Goal: Information Seeking & Learning: Learn about a topic

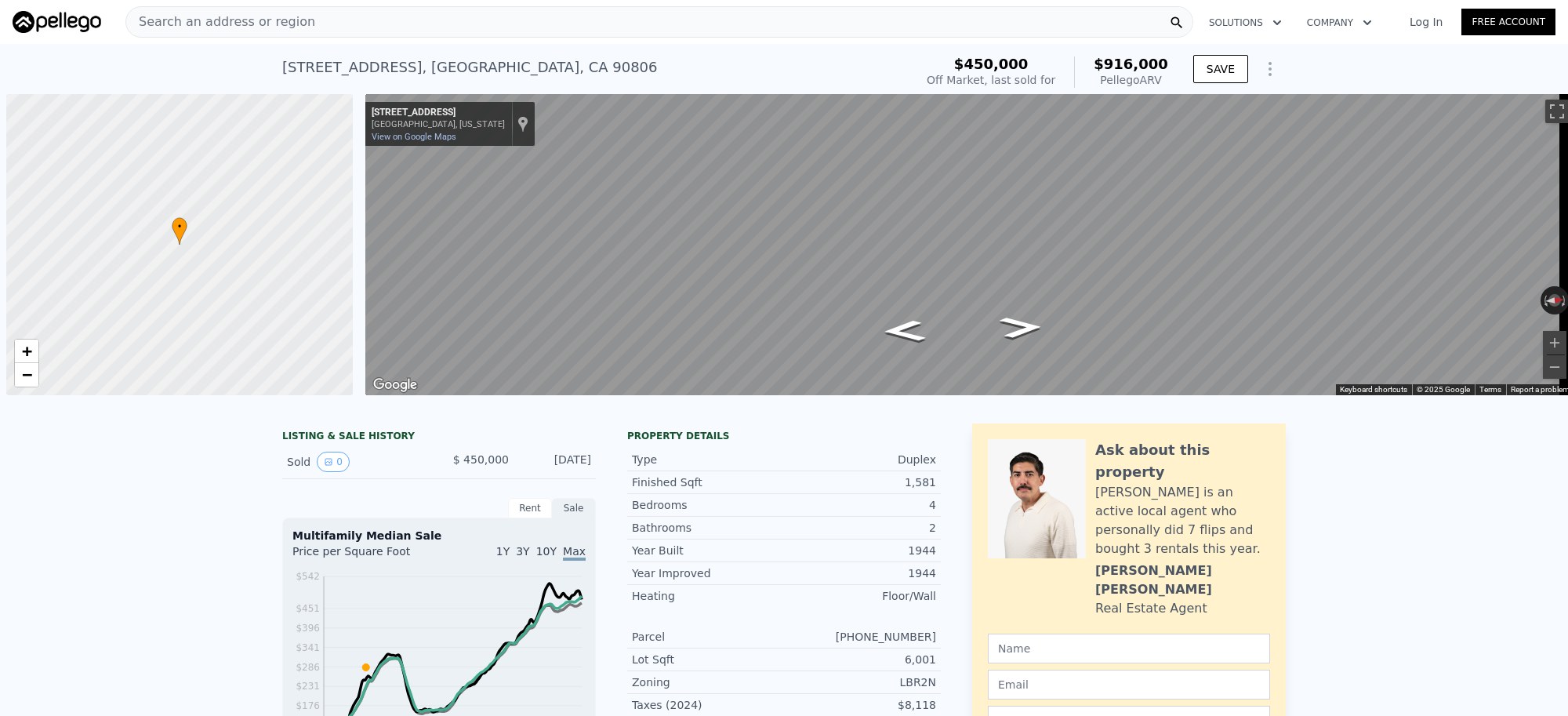
scroll to position [0, 5]
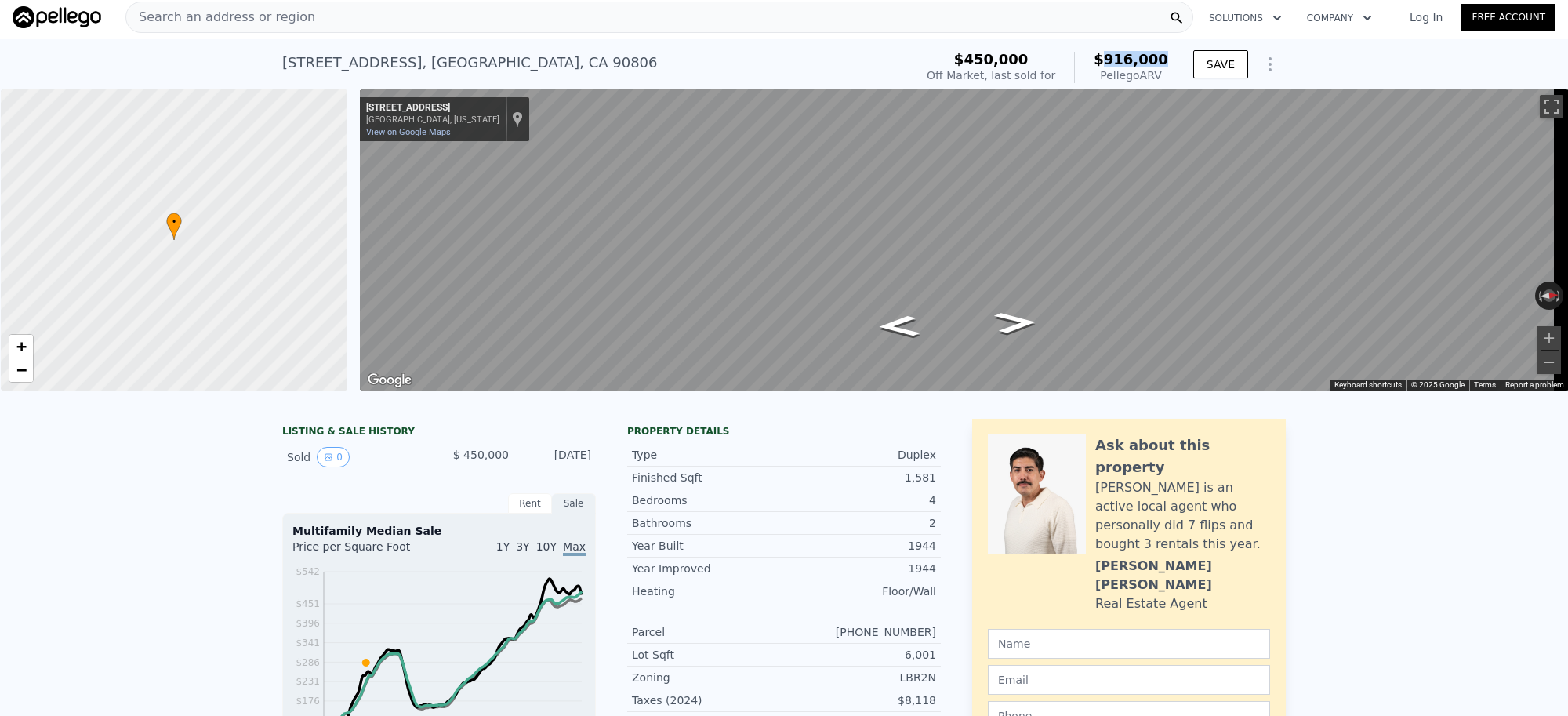
drag, startPoint x: 1108, startPoint y: 60, endPoint x: 1161, endPoint y: 60, distance: 53.0
click at [1161, 60] on span "$916,000" at bounding box center [1131, 59] width 75 height 16
copy span "916,000"
click at [347, 29] on div "Search an address or region" at bounding box center [659, 17] width 1068 height 31
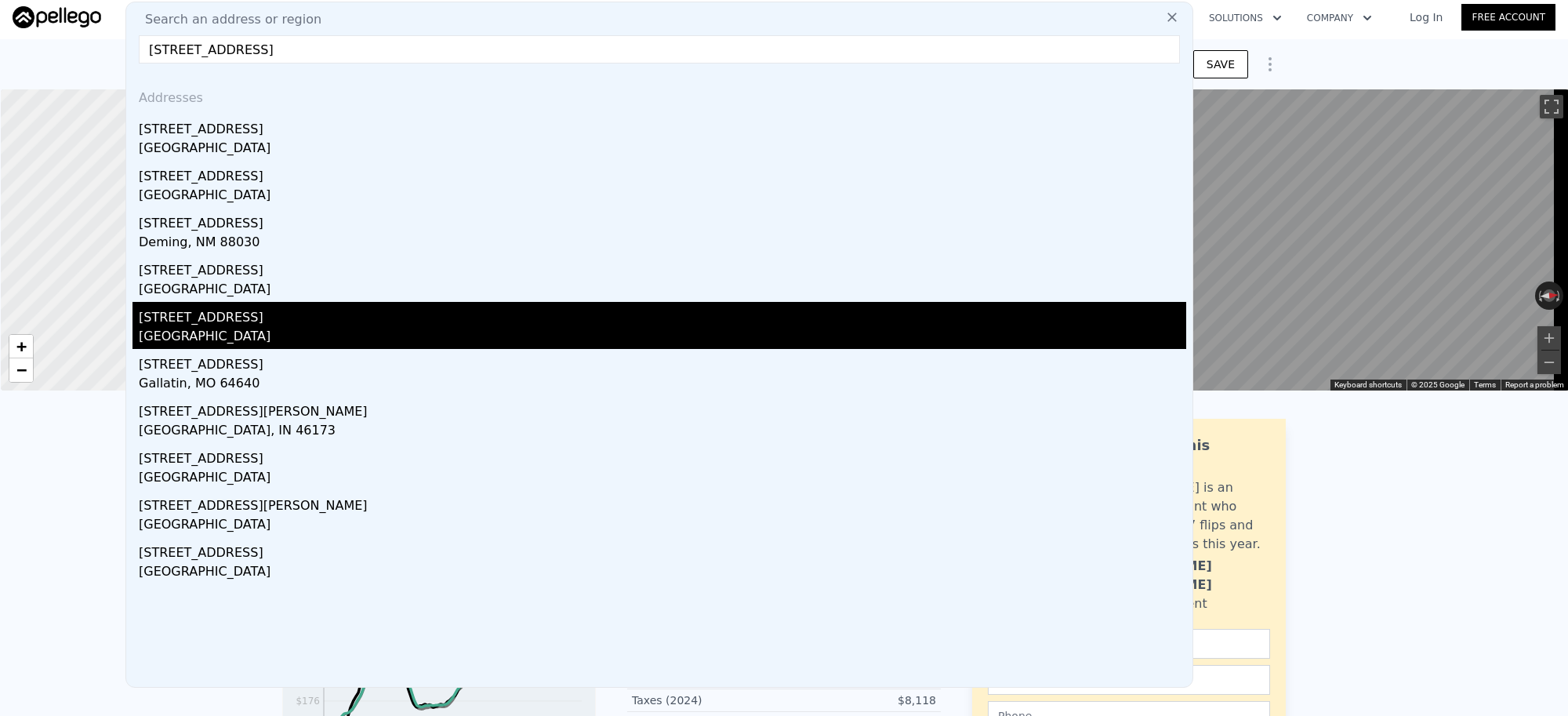
type input "[STREET_ADDRESS]"
click at [312, 335] on div "[GEOGRAPHIC_DATA]" at bounding box center [662, 337] width 1047 height 22
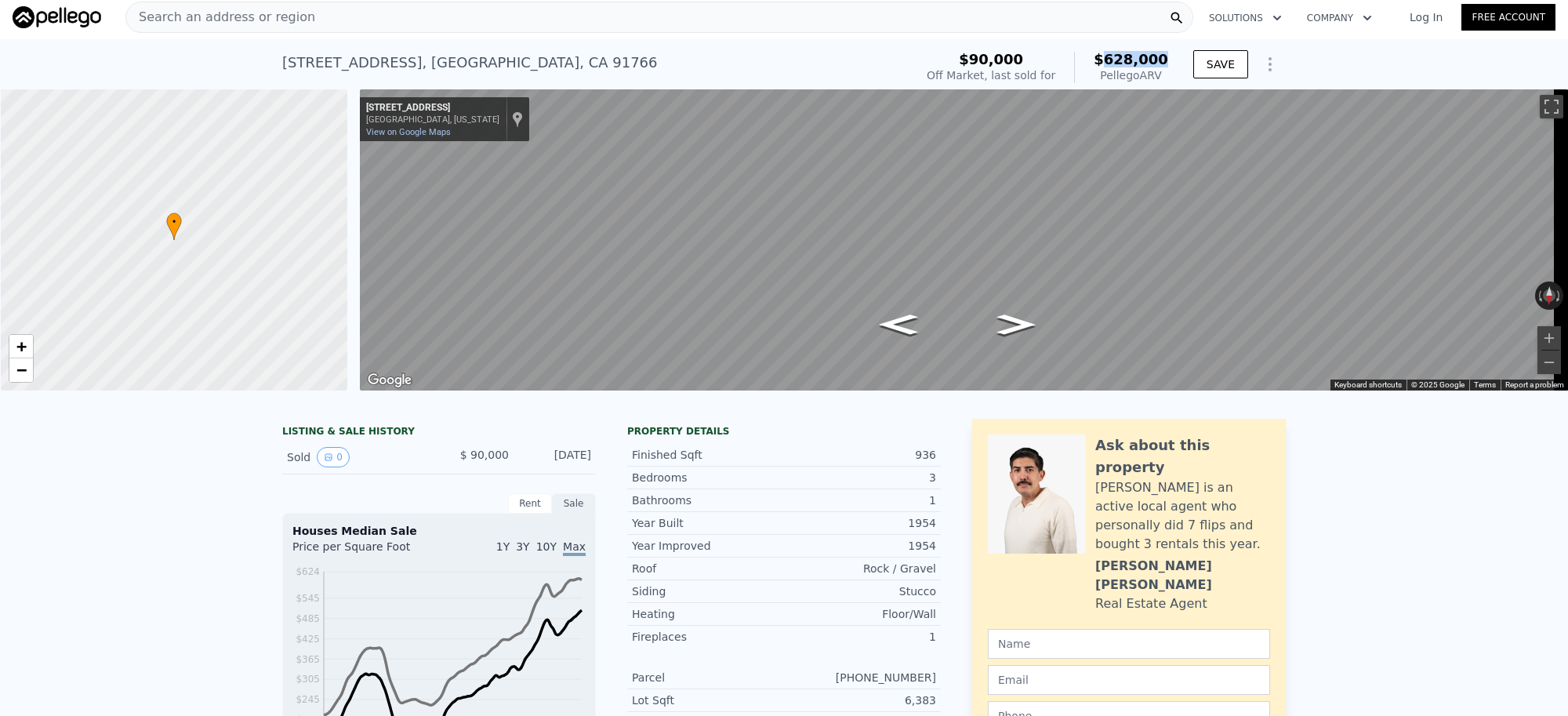
drag, startPoint x: 1167, startPoint y: 62, endPoint x: 1113, endPoint y: 62, distance: 54.0
click at [1113, 62] on div "$90,000 Off Market, last sold for $628,000 Pellego ARV" at bounding box center [1046, 67] width 254 height 44
copy span "628,000"
click at [301, 17] on div "Search an address or region" at bounding box center [659, 17] width 1068 height 31
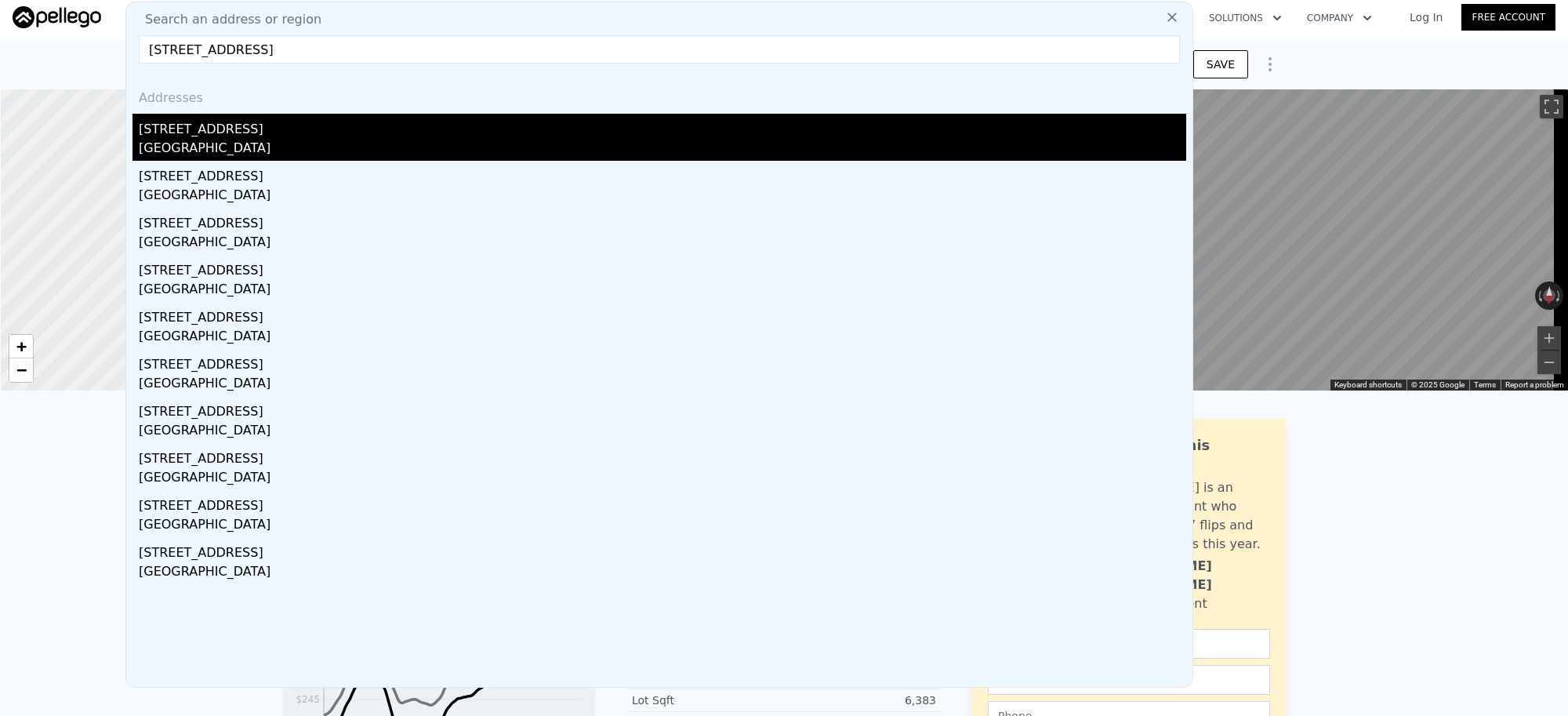
type input "[STREET_ADDRESS]"
click at [256, 134] on div "[STREET_ADDRESS]" at bounding box center [662, 126] width 1047 height 25
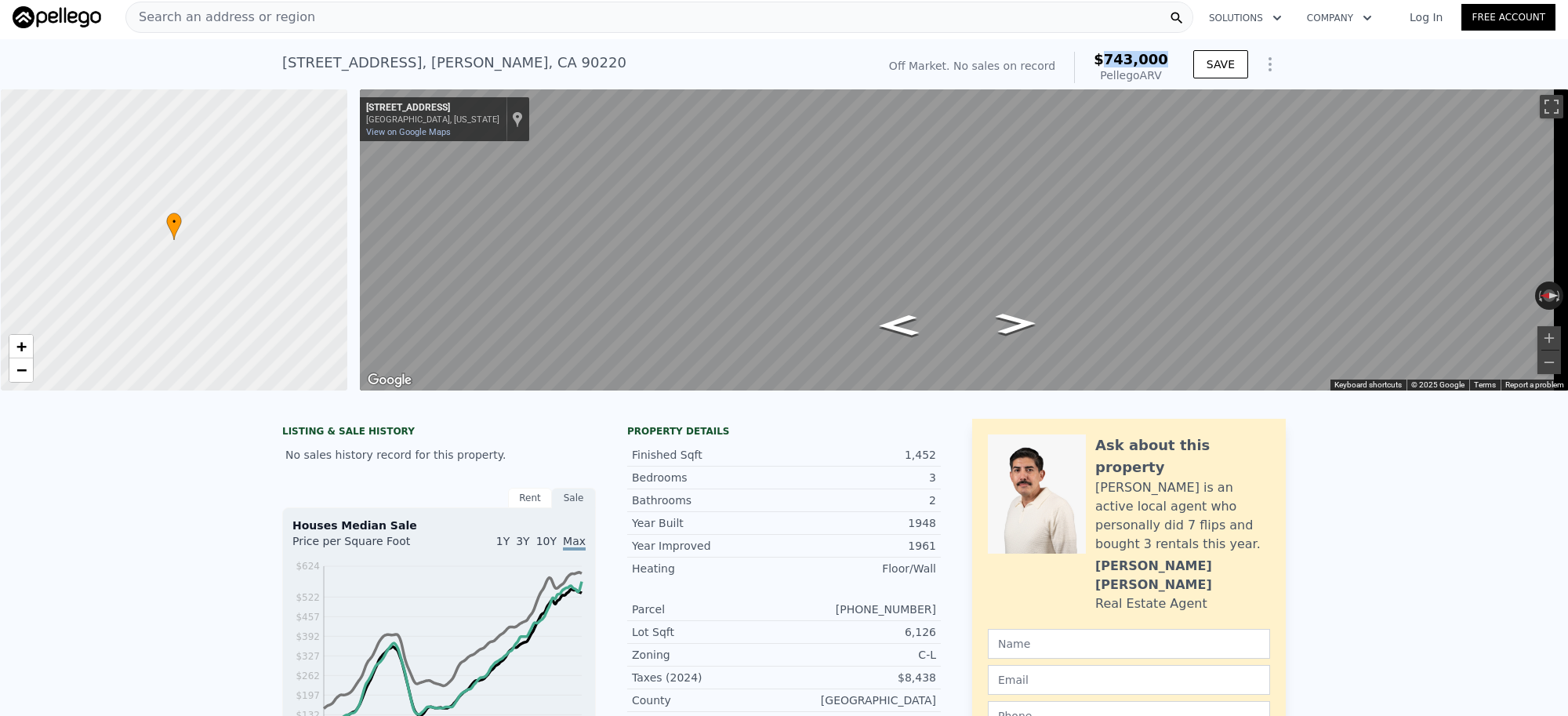
drag, startPoint x: 1147, startPoint y: 63, endPoint x: 1111, endPoint y: 64, distance: 36.0
click at [1111, 64] on div "Off Market. No sales on record $743,000 Pellego ARV" at bounding box center [1028, 67] width 292 height 44
copy span "743,000"
click at [318, 22] on div "Search an address or region" at bounding box center [659, 17] width 1068 height 31
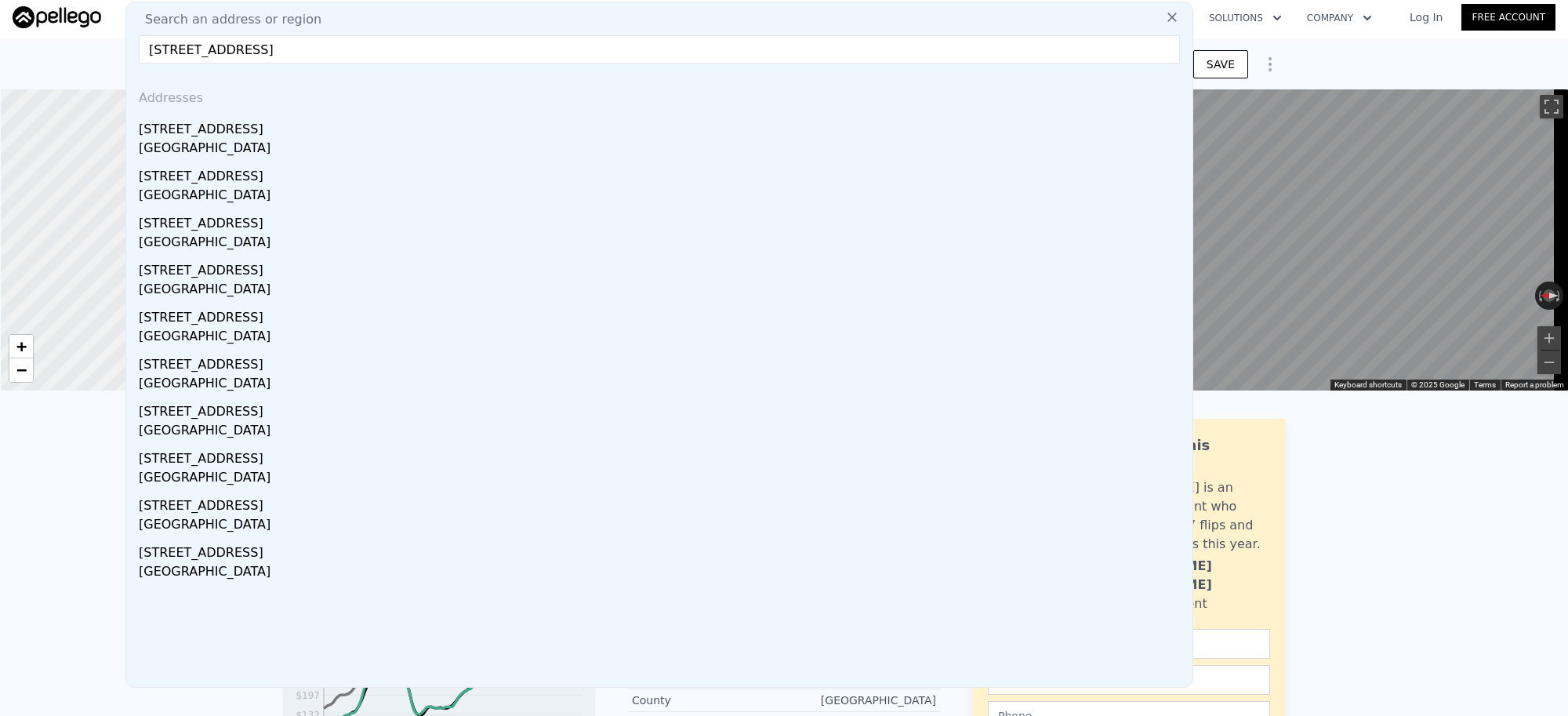
click at [329, 54] on input "[STREET_ADDRESS]" at bounding box center [659, 49] width 1041 height 29
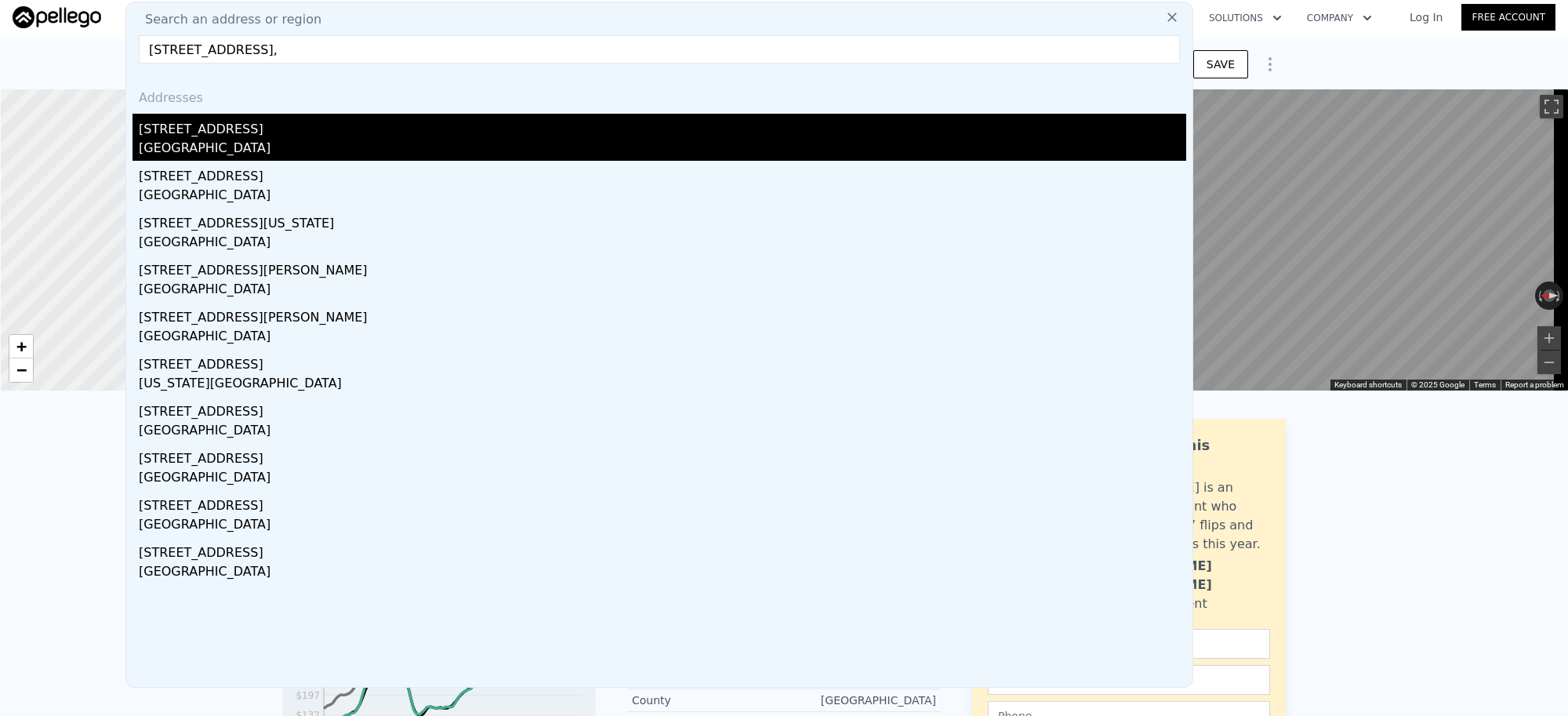
type input "[STREET_ADDRESS],"
click at [217, 131] on div "[STREET_ADDRESS]" at bounding box center [662, 126] width 1047 height 25
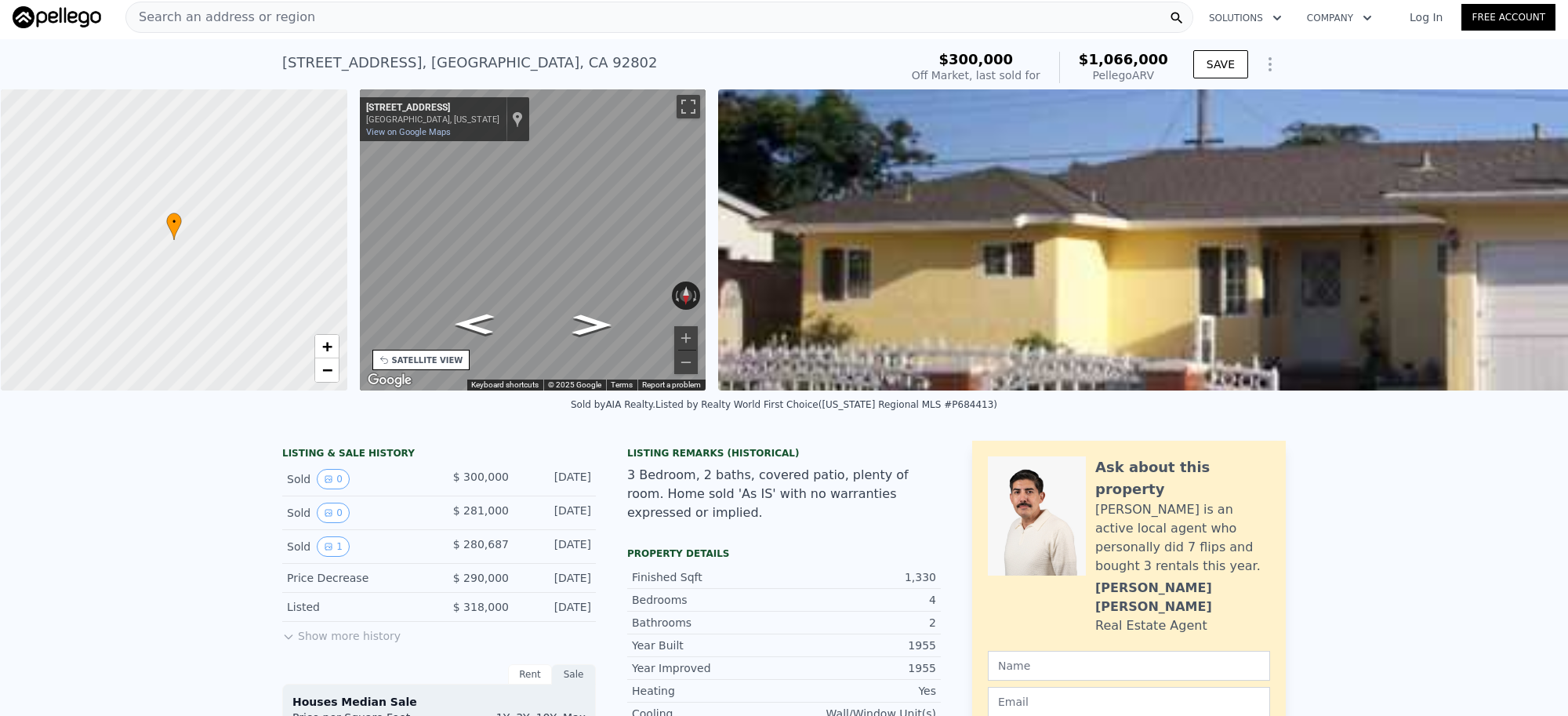
scroll to position [0, 365]
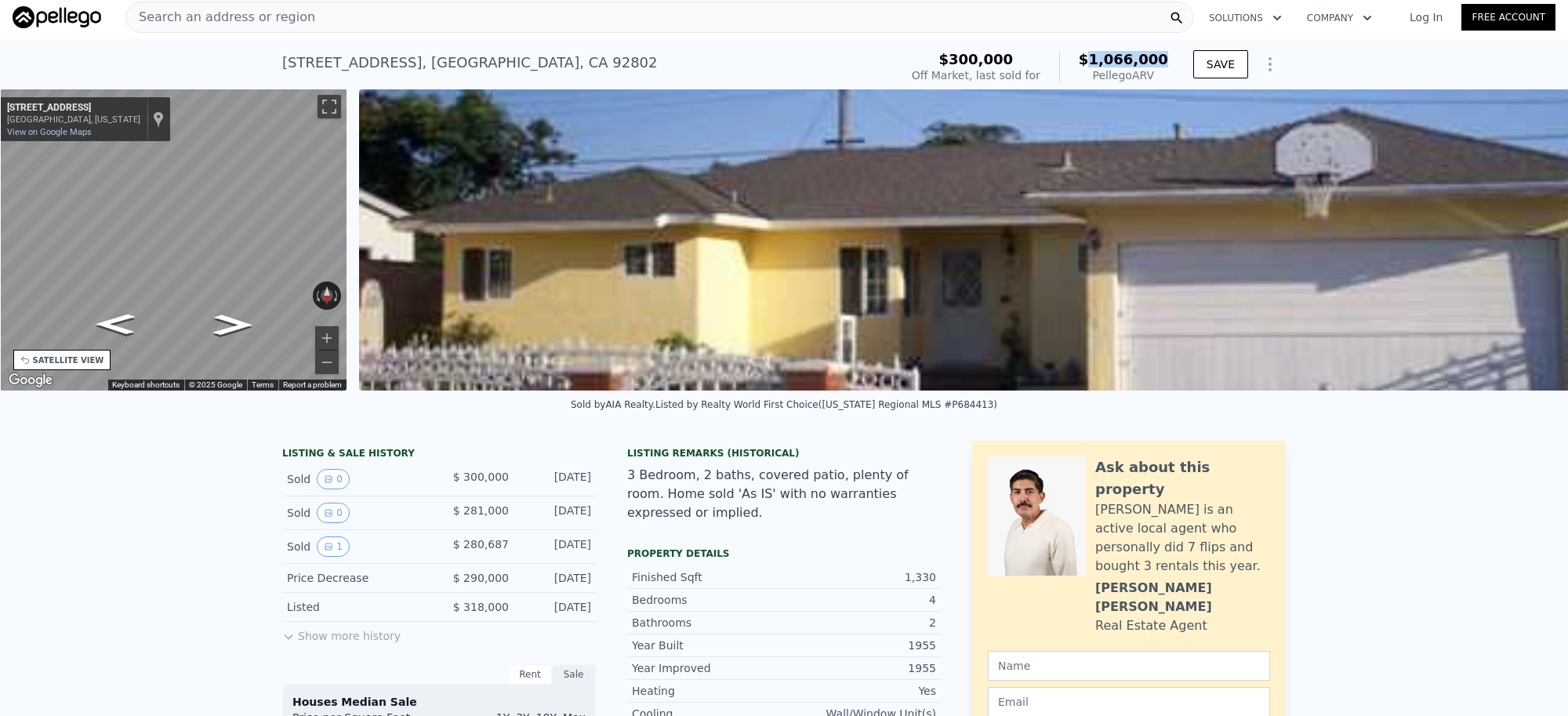
drag, startPoint x: 1102, startPoint y: 63, endPoint x: 1160, endPoint y: 60, distance: 58.1
click at [1160, 60] on span "$1,066,000" at bounding box center [1123, 59] width 89 height 16
copy span "1,066,000"
click at [358, 21] on div "Search an address or region" at bounding box center [659, 17] width 1068 height 31
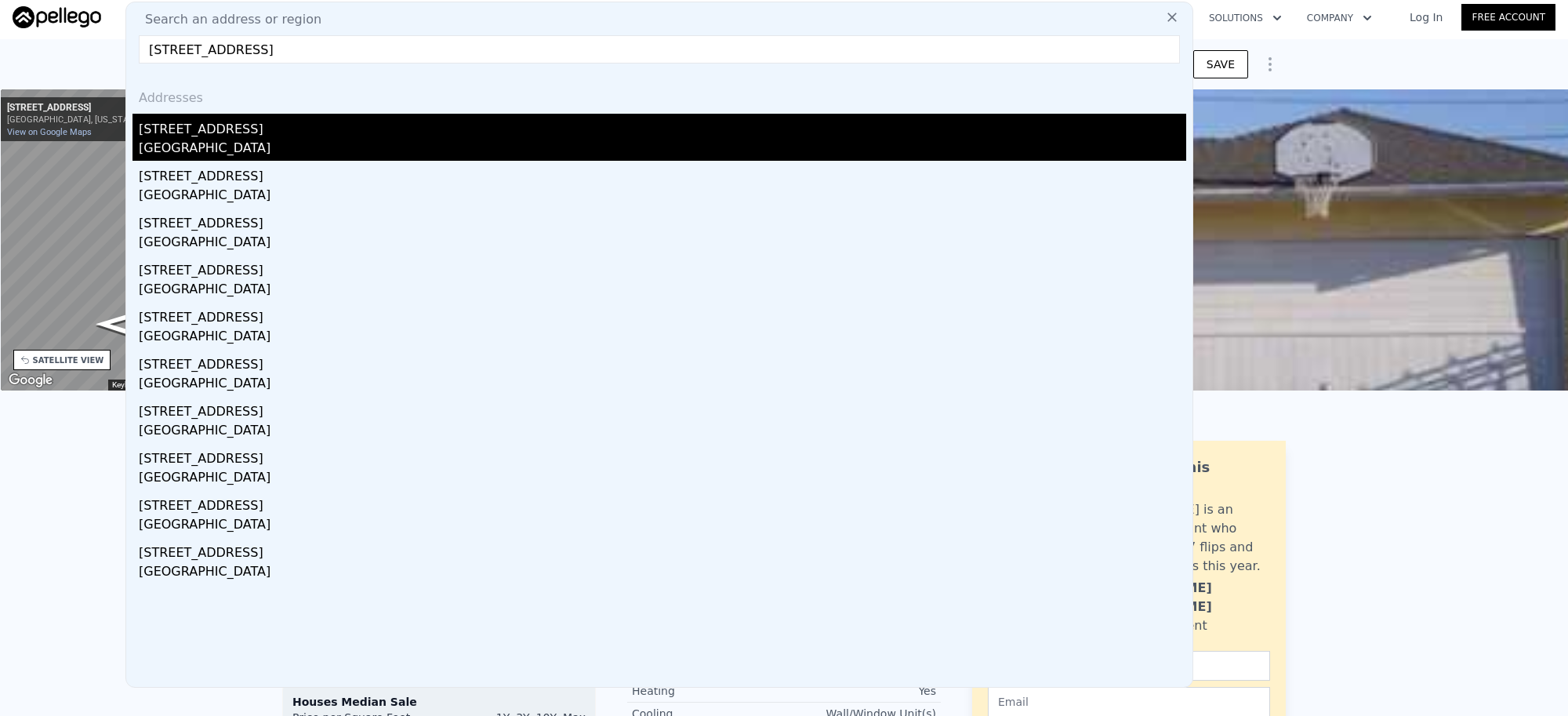
type input "[STREET_ADDRESS]"
click at [295, 147] on div "[GEOGRAPHIC_DATA]" at bounding box center [662, 149] width 1047 height 22
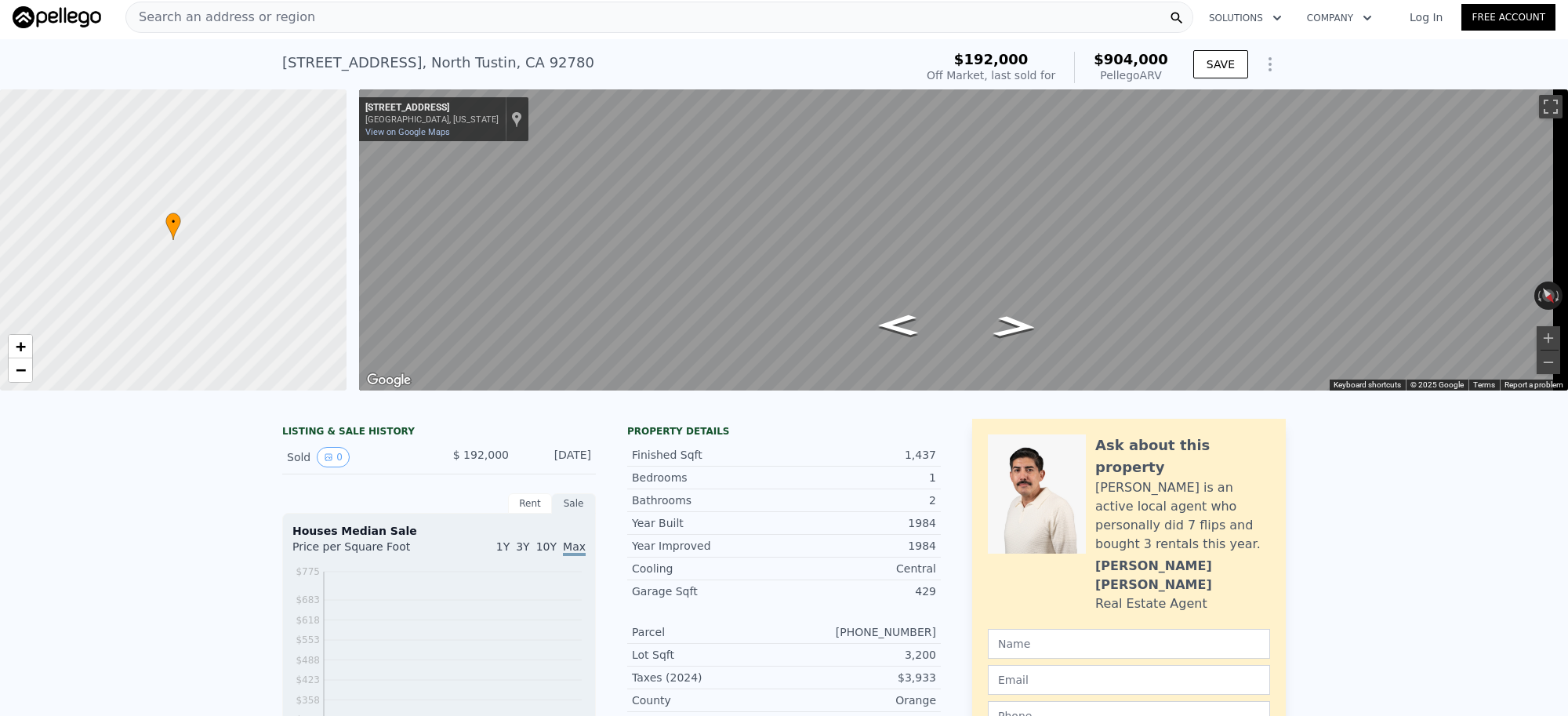
scroll to position [0, 5]
drag, startPoint x: 1139, startPoint y: 61, endPoint x: 1162, endPoint y: 61, distance: 23.0
click at [1162, 61] on span "$904,000" at bounding box center [1131, 59] width 75 height 16
copy span "904,000"
click at [311, 14] on div "Search an address or region" at bounding box center [659, 17] width 1068 height 31
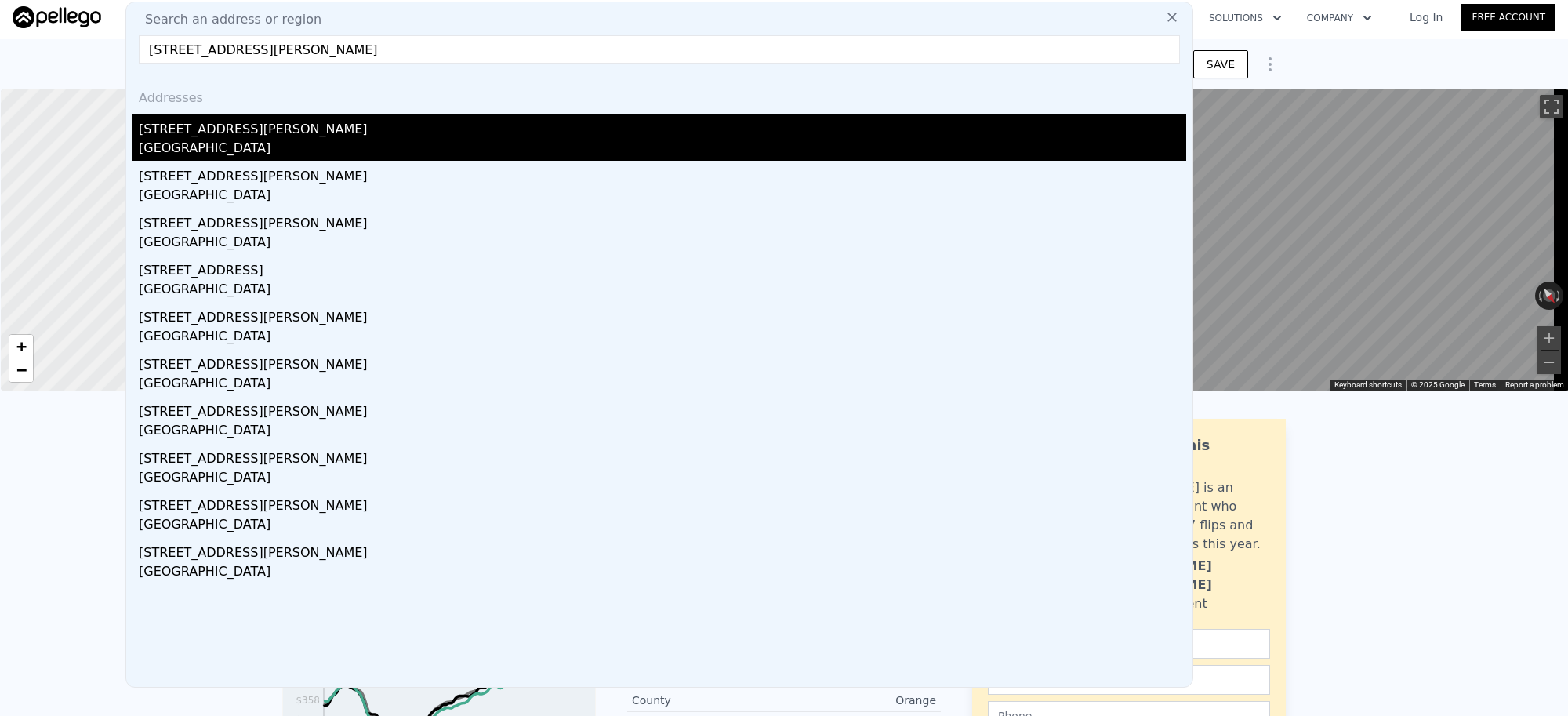
type input "[STREET_ADDRESS][PERSON_NAME]"
click at [263, 144] on div "[GEOGRAPHIC_DATA]" at bounding box center [662, 149] width 1047 height 22
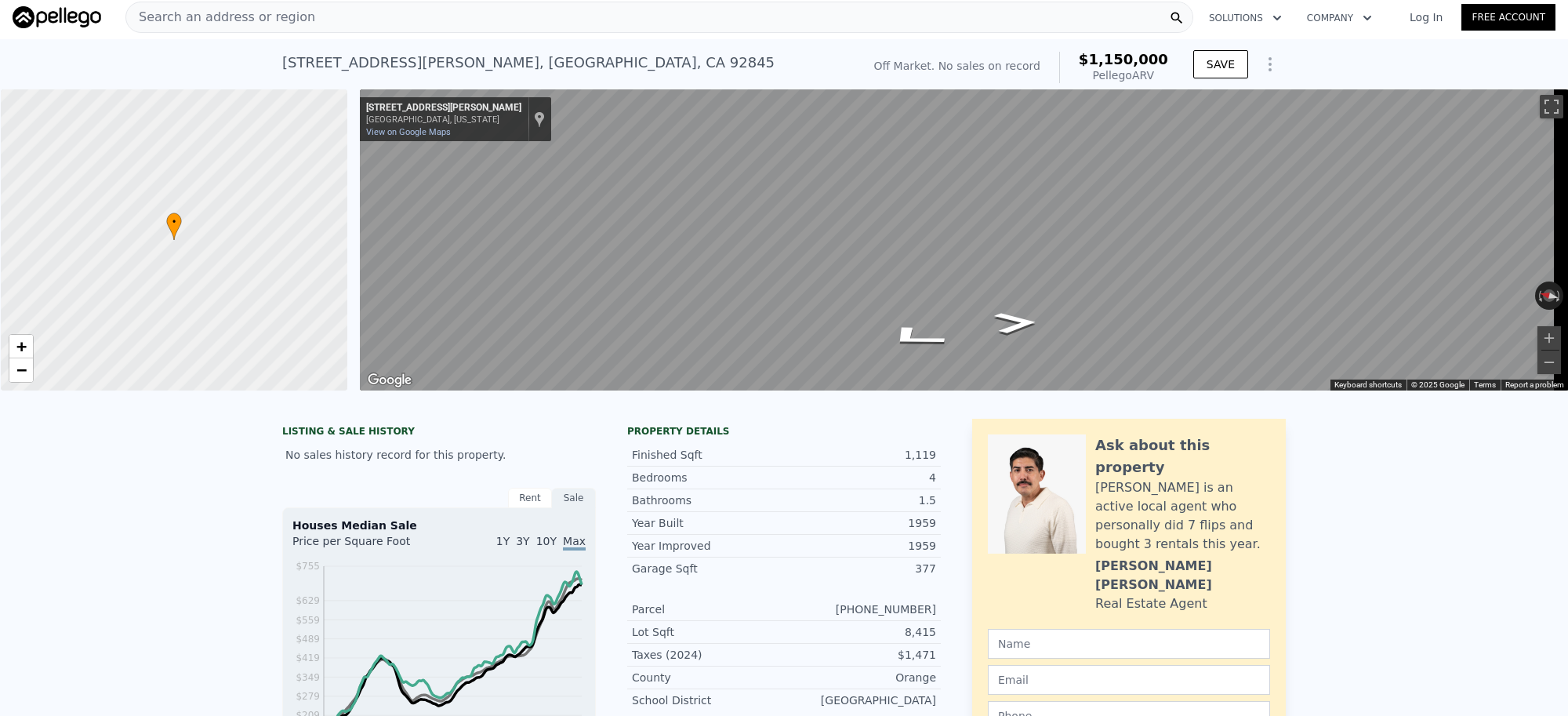
drag, startPoint x: 1122, startPoint y: 55, endPoint x: 1151, endPoint y: 57, distance: 29.1
click at [1098, 57] on div "Off Market. No sales on record $1,150,000 Pellego ARV" at bounding box center [1021, 67] width 307 height 44
click at [1098, 45] on div "Off Market. No sales on record $1,150,000 Pellego ARV" at bounding box center [1021, 67] width 307 height 44
drag, startPoint x: 1100, startPoint y: 61, endPoint x: 1163, endPoint y: 59, distance: 63.0
click at [1163, 59] on span "$1,150,000" at bounding box center [1123, 59] width 89 height 16
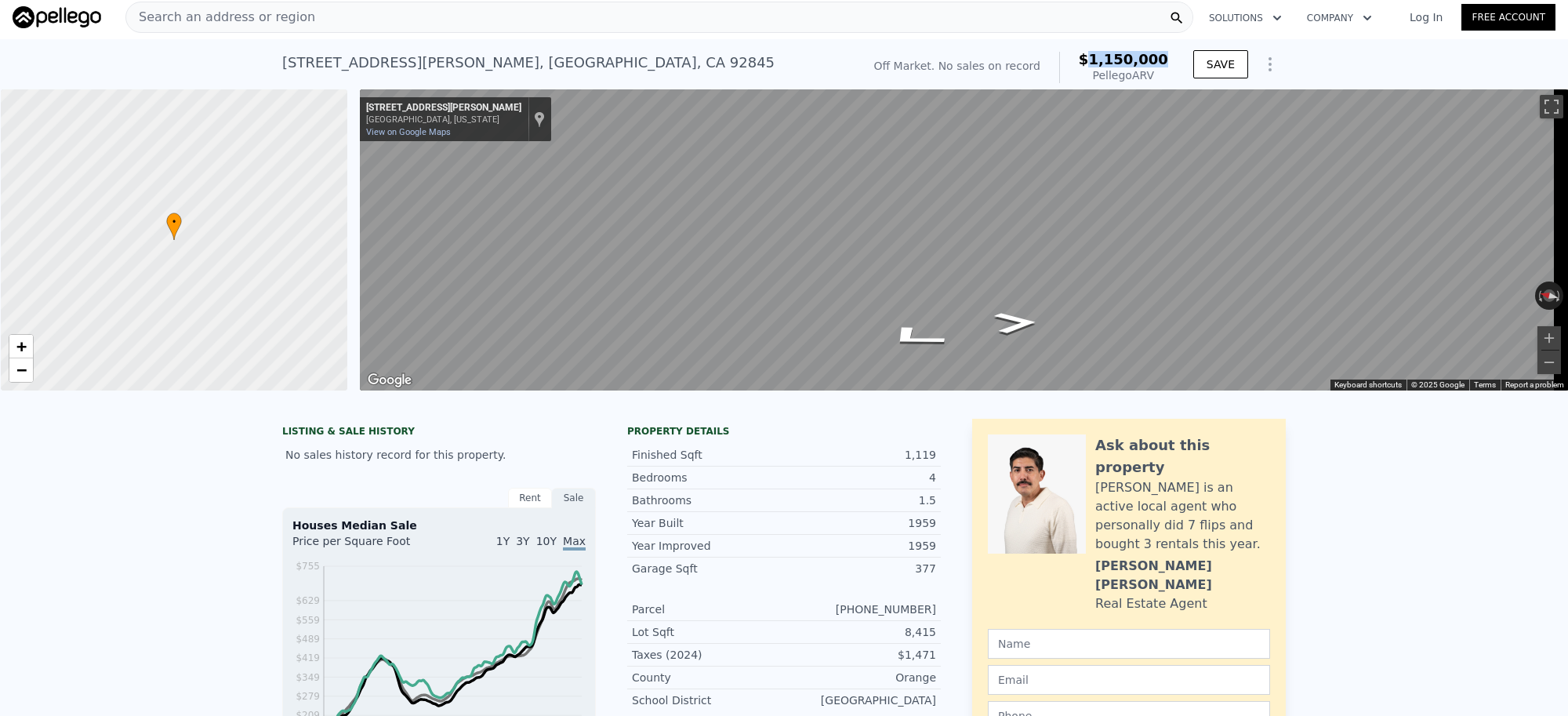
copy span "1,150,000"
click at [314, 21] on div "Search an address or region" at bounding box center [659, 17] width 1068 height 31
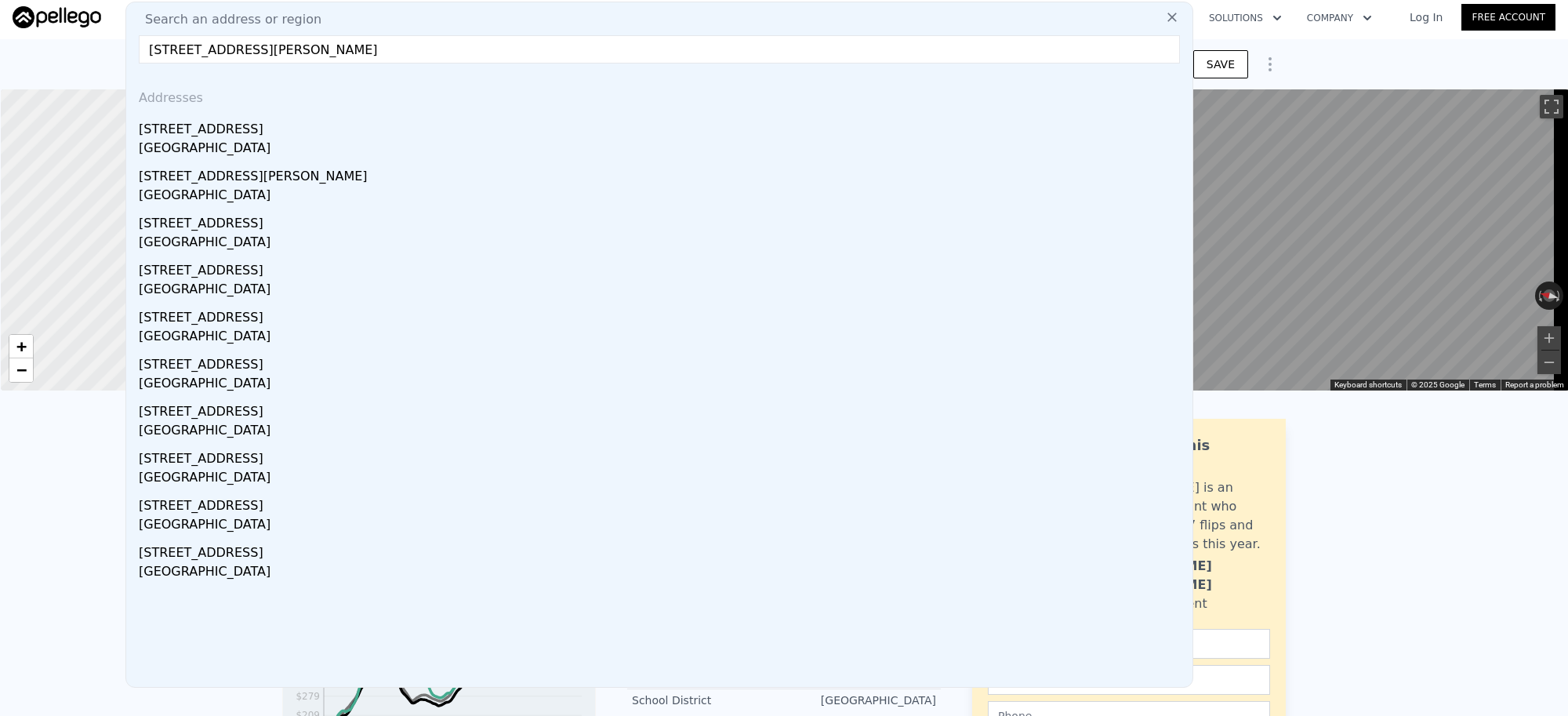
type input "[STREET_ADDRESS][PERSON_NAME]"
click at [252, 142] on div "[GEOGRAPHIC_DATA]" at bounding box center [662, 149] width 1047 height 22
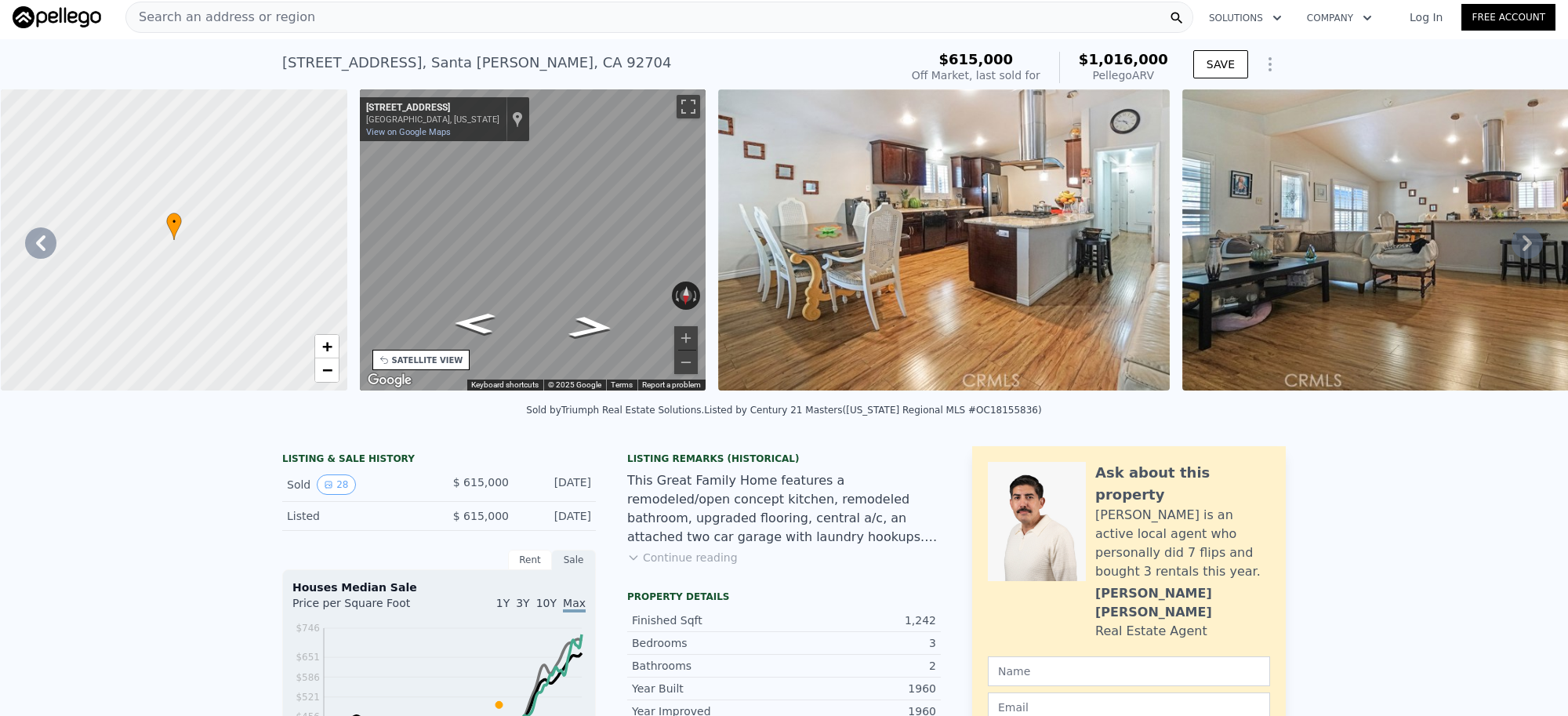
scroll to position [0, 365]
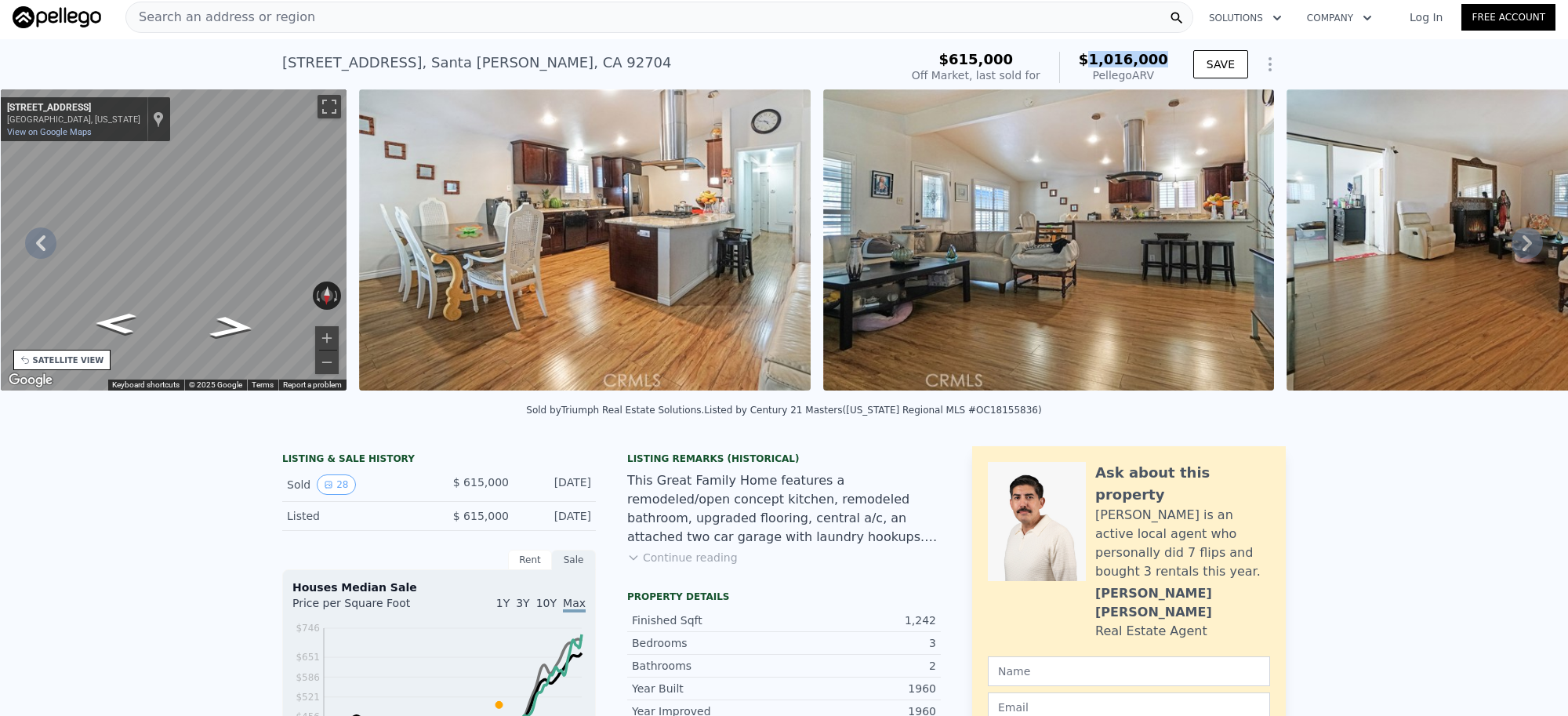
drag, startPoint x: 1165, startPoint y: 64, endPoint x: 1252, endPoint y: 62, distance: 87.0
click at [1098, 65] on div "$615,000 Off Market, last sold for $1,016,000 Pellego ARV" at bounding box center [1040, 67] width 269 height 44
copy span "1,016,000"
click at [396, 23] on div "Search an address or region" at bounding box center [659, 17] width 1068 height 31
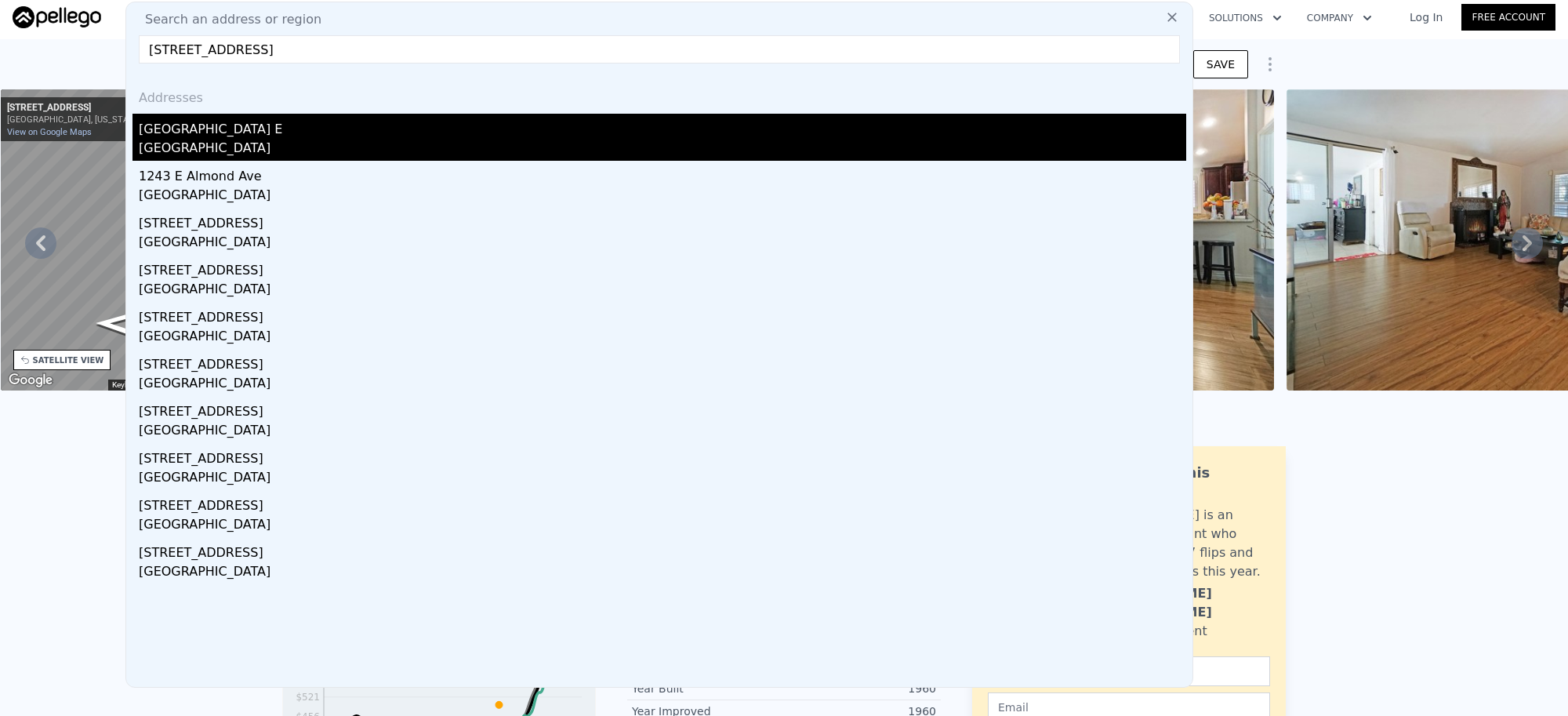
type input "[STREET_ADDRESS]"
click at [276, 151] on div "[GEOGRAPHIC_DATA]" at bounding box center [662, 149] width 1047 height 22
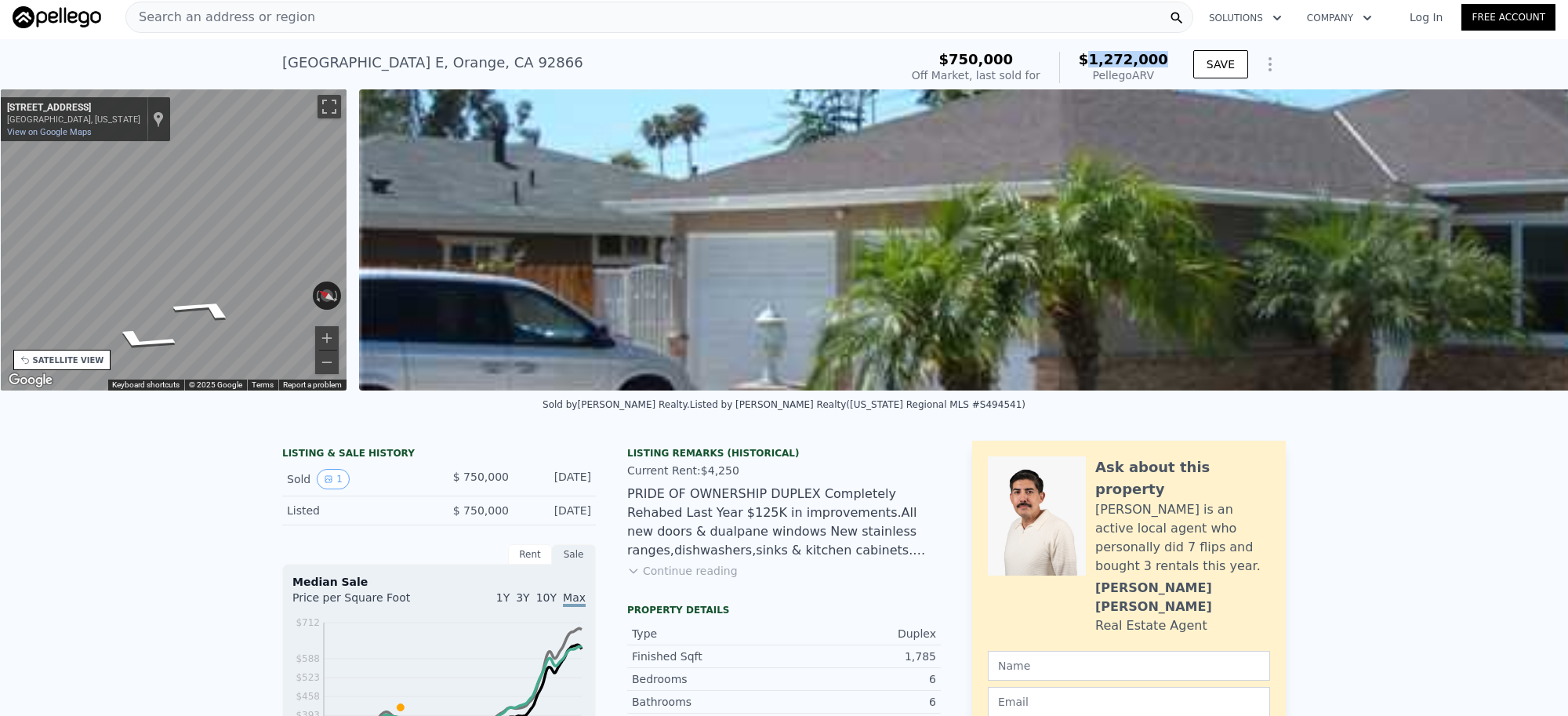
drag, startPoint x: 1170, startPoint y: 62, endPoint x: 1100, endPoint y: 63, distance: 70.0
click at [1100, 63] on div "$750,000 Off Market, last sold for $1,272,000 Pellego ARV SAVE" at bounding box center [1095, 67] width 380 height 44
copy span "1,272,000"
click at [284, 12] on span "Search an address or region" at bounding box center [221, 17] width 189 height 19
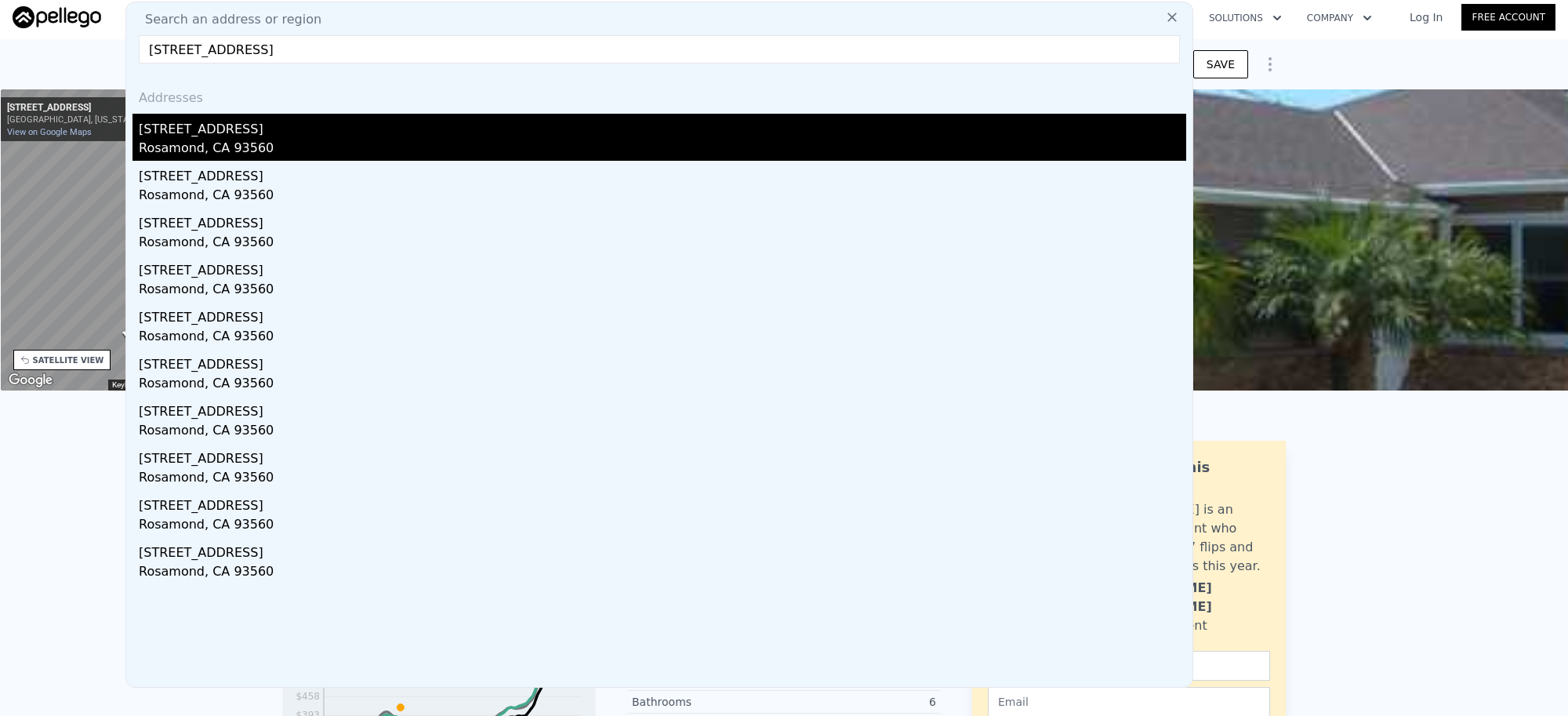
type input "[STREET_ADDRESS]"
click at [260, 133] on div "[STREET_ADDRESS]" at bounding box center [662, 126] width 1047 height 25
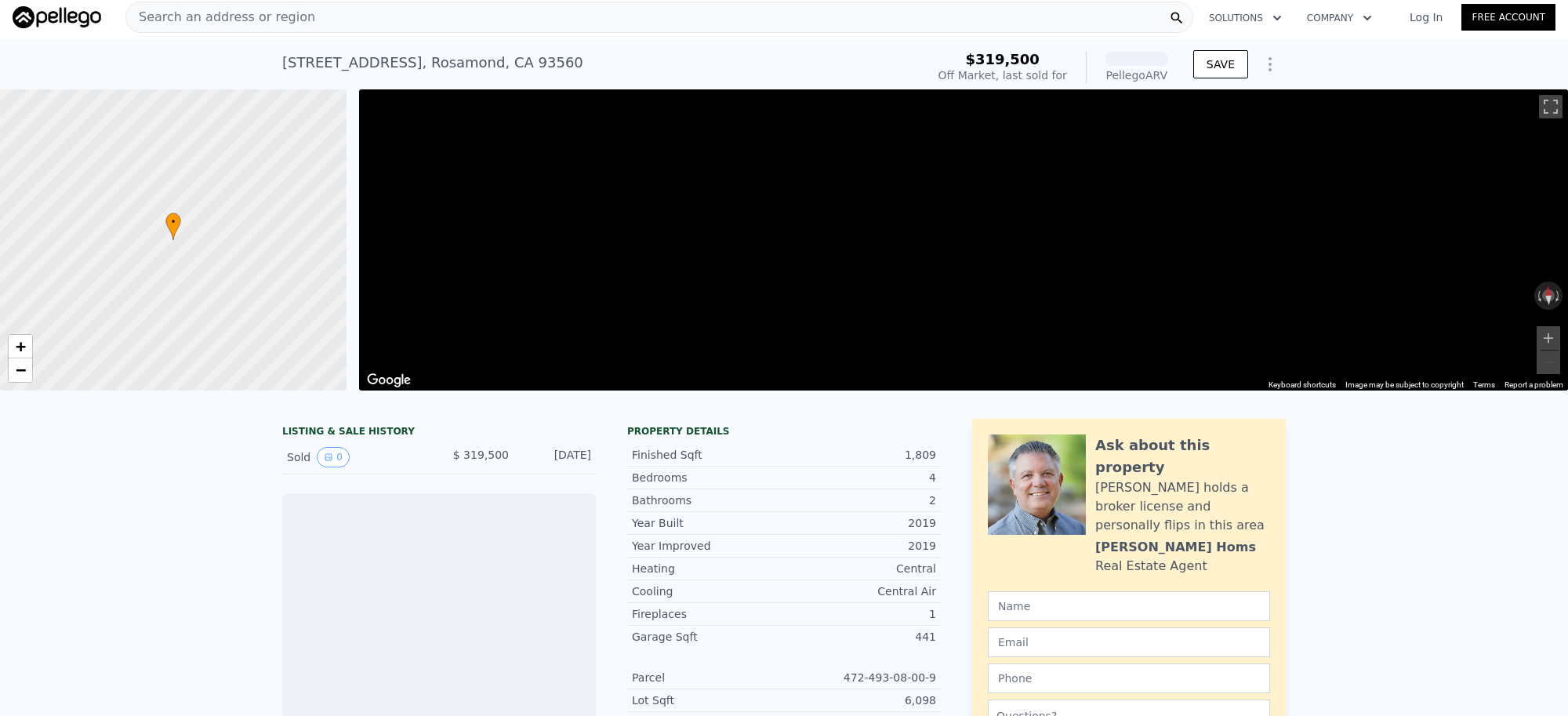
scroll to position [0, 5]
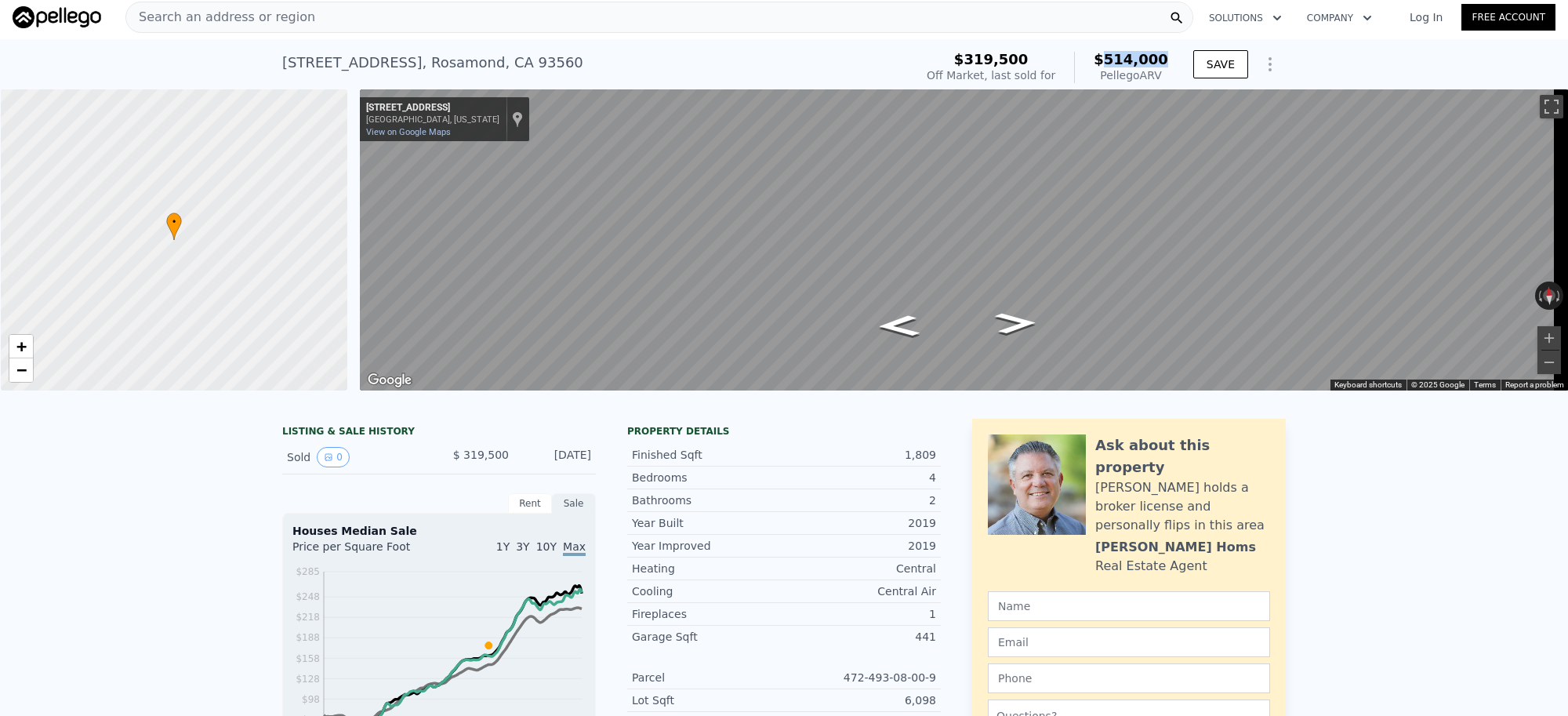
drag, startPoint x: 1111, startPoint y: 61, endPoint x: 1164, endPoint y: 61, distance: 53.0
click at [1164, 61] on div "$319,500 Off Market, last sold for $514,000 Pellego ARV" at bounding box center [1046, 67] width 254 height 44
copy span "514,000"
